Goal: Information Seeking & Learning: Find specific fact

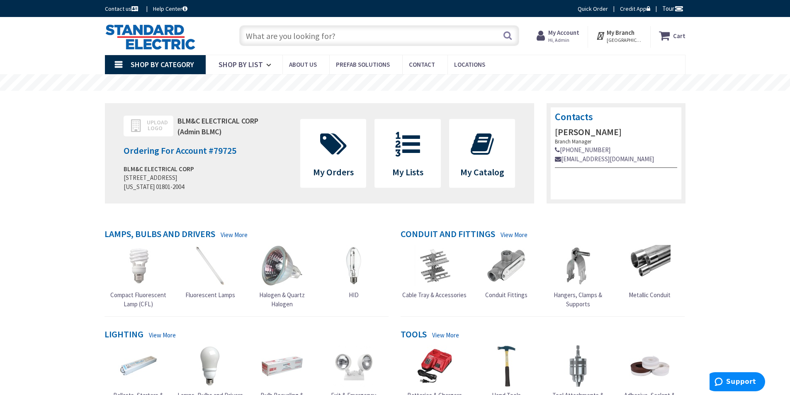
click at [287, 24] on div "Search" at bounding box center [377, 35] width 284 height 27
click at [289, 30] on input "text" at bounding box center [379, 35] width 280 height 21
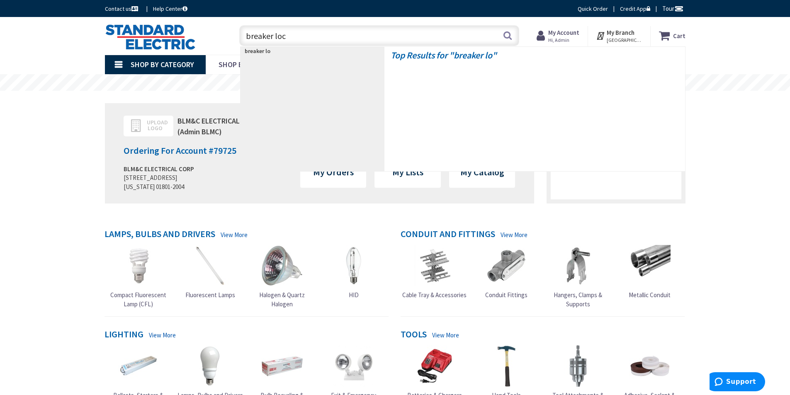
type input "breaker lock"
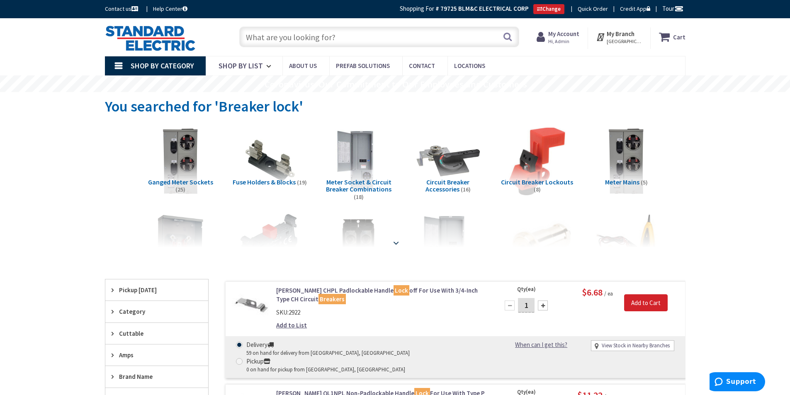
click at [396, 241] on strong at bounding box center [396, 242] width 10 height 9
